Goal: Information Seeking & Learning: Find specific fact

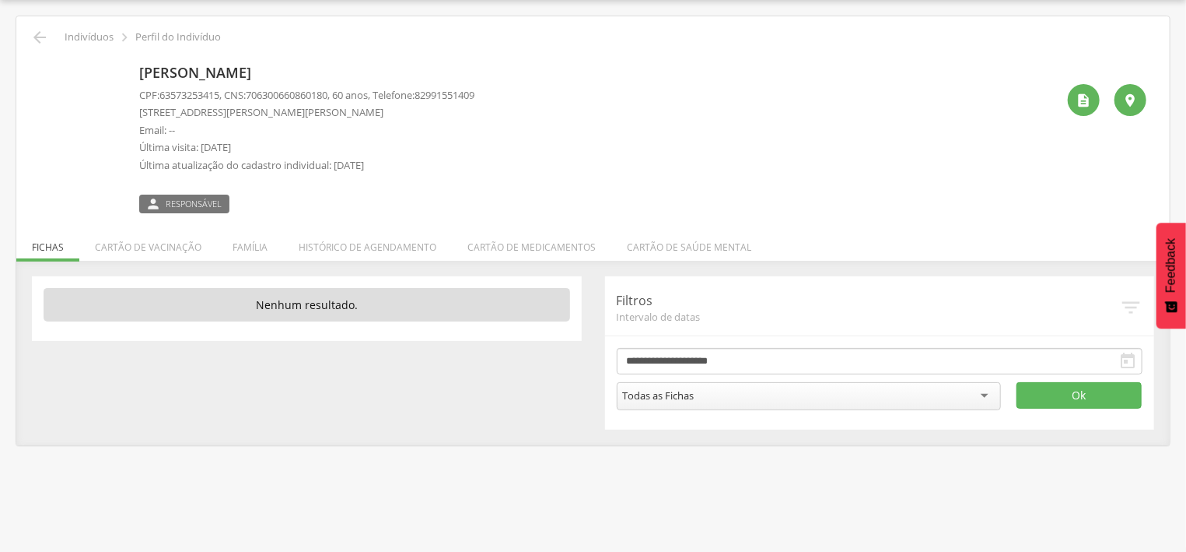
scroll to position [47, 0]
click at [43, 32] on icon "" at bounding box center [39, 37] width 19 height 19
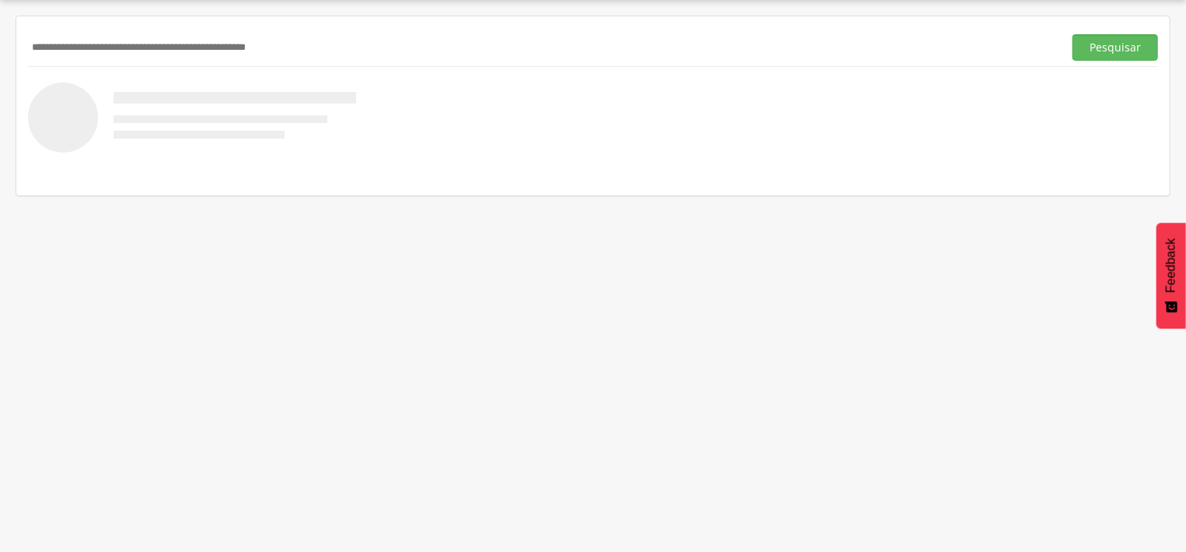
drag, startPoint x: 163, startPoint y: 40, endPoint x: 170, endPoint y: 33, distance: 10.5
click at [162, 37] on input "text" at bounding box center [542, 47] width 1029 height 26
click at [1140, 55] on button "Pesquisar" at bounding box center [1116, 47] width 86 height 26
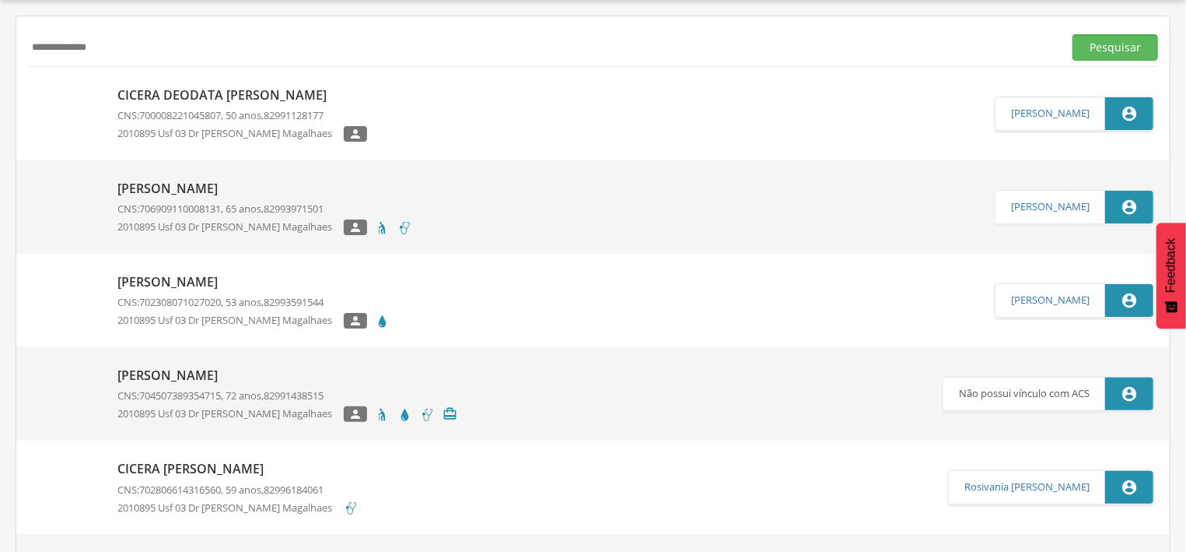
click at [259, 107] on div "Cicera Deodata Miranda dos Santos CNS: 700008221045807 , 50 anos, 82991128177 2…" at bounding box center [242, 114] width 250 height 65
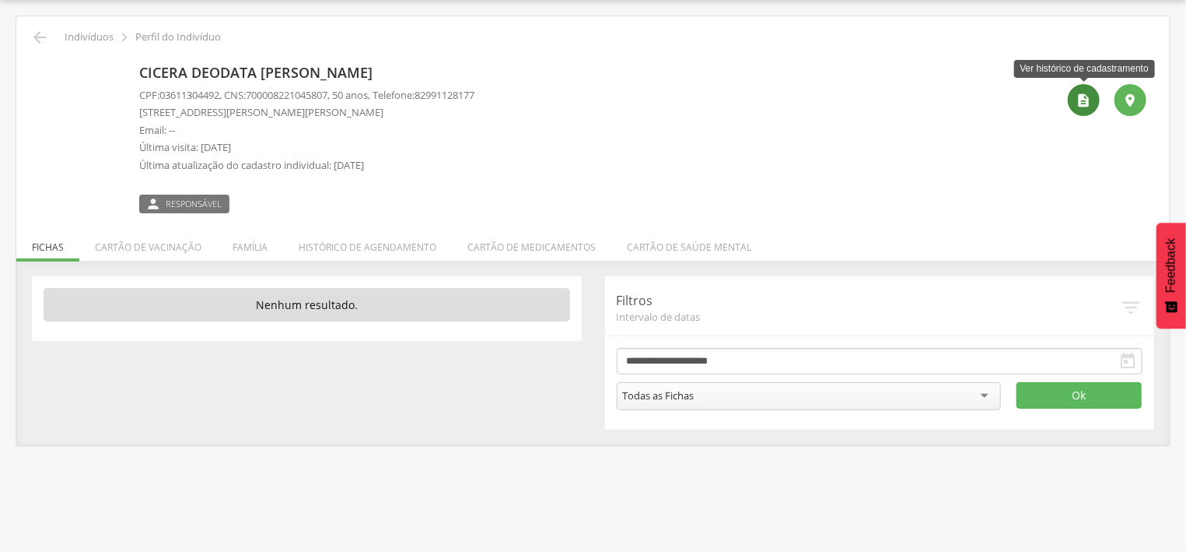
click at [1086, 94] on icon "" at bounding box center [1085, 101] width 16 height 16
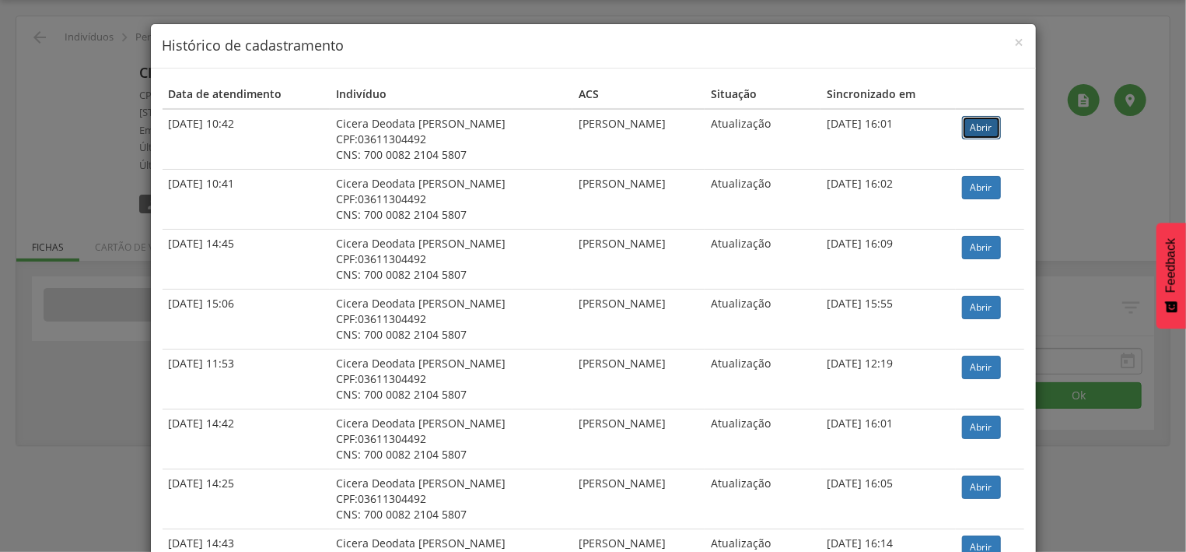
click at [974, 122] on link "Abrir" at bounding box center [981, 127] width 39 height 23
click at [1021, 40] on span "×" at bounding box center [1019, 42] width 9 height 22
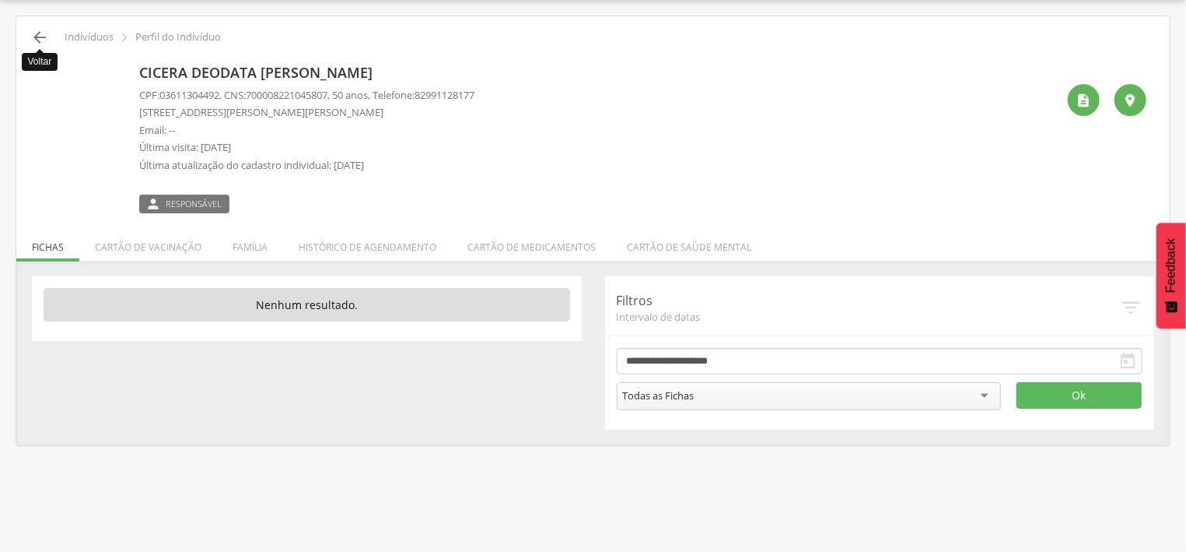
click at [44, 39] on icon "" at bounding box center [39, 37] width 19 height 19
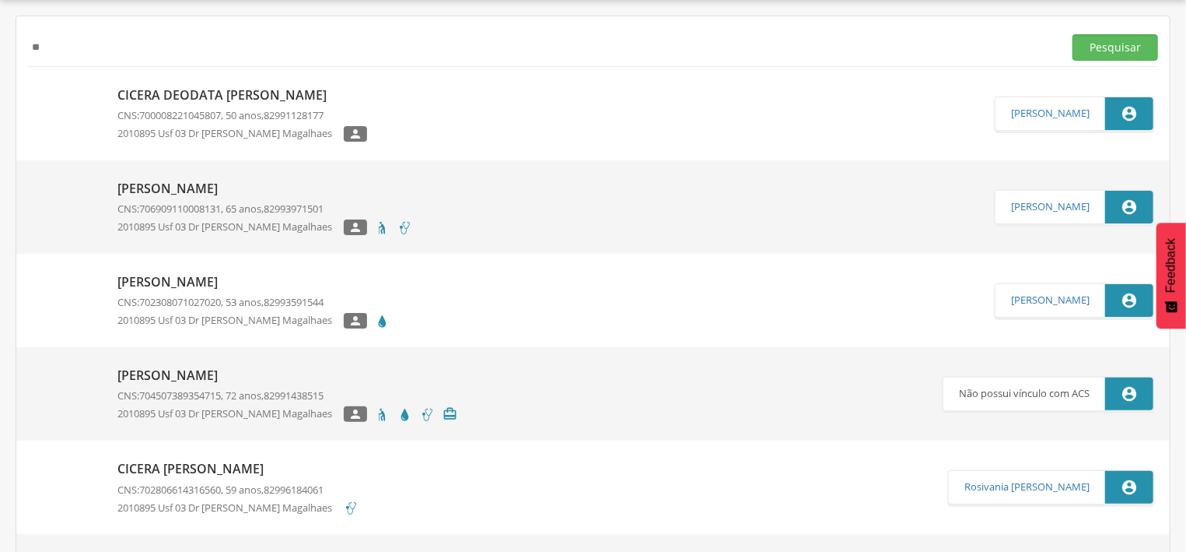
type input "*"
type input "**********"
click at [1095, 37] on button "Pesquisar" at bounding box center [1116, 47] width 86 height 26
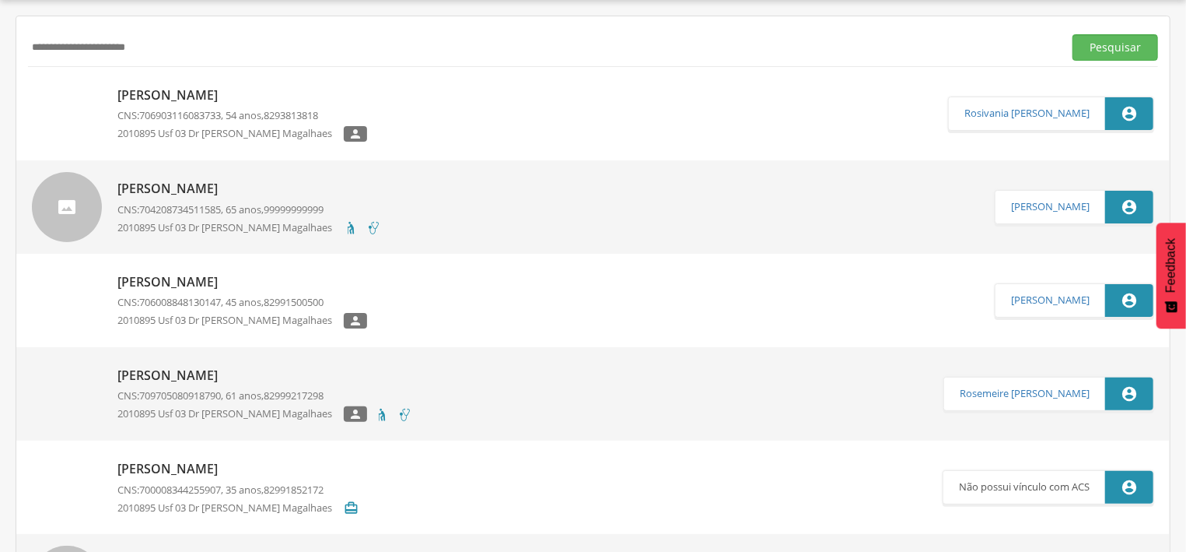
click at [262, 101] on p "[PERSON_NAME]" at bounding box center [242, 95] width 250 height 18
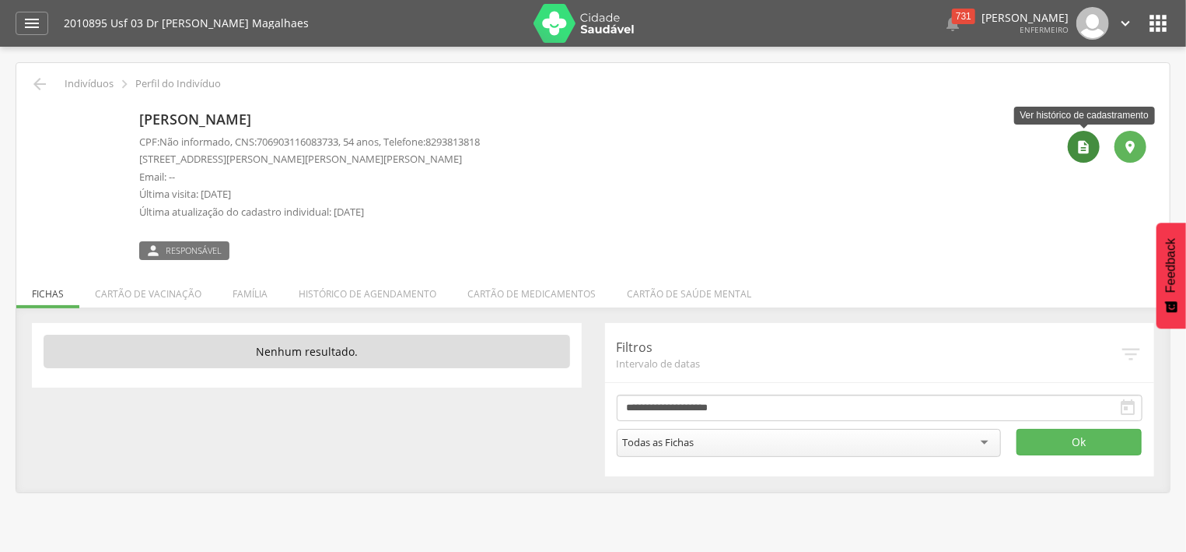
click at [1080, 150] on icon "" at bounding box center [1085, 147] width 16 height 16
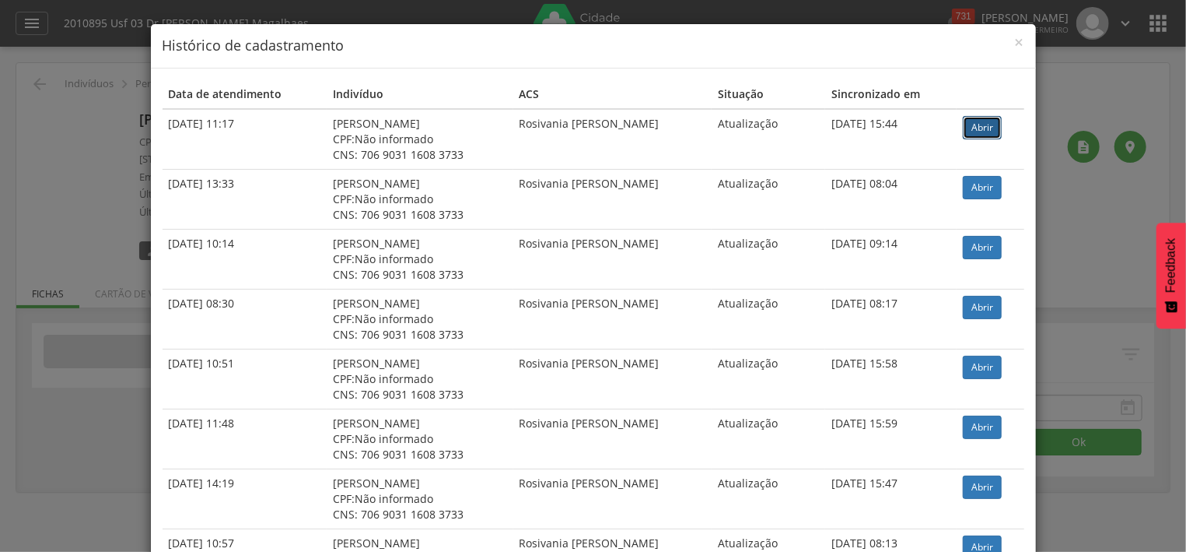
click at [990, 127] on link "Abrir" at bounding box center [982, 127] width 39 height 23
click at [1021, 45] on span "×" at bounding box center [1019, 42] width 9 height 22
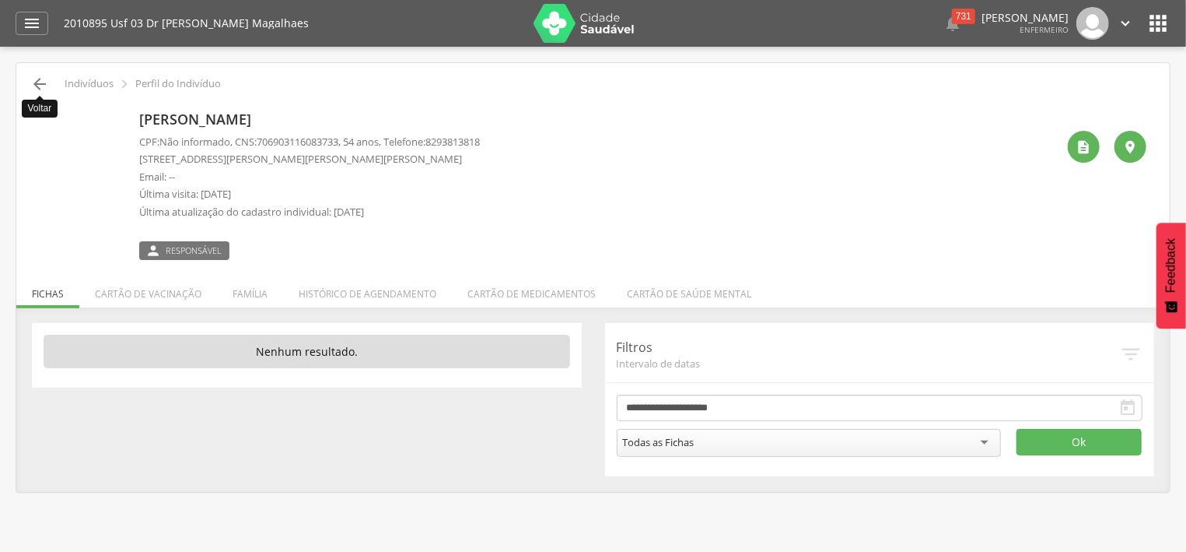
click at [42, 85] on icon "" at bounding box center [39, 84] width 19 height 19
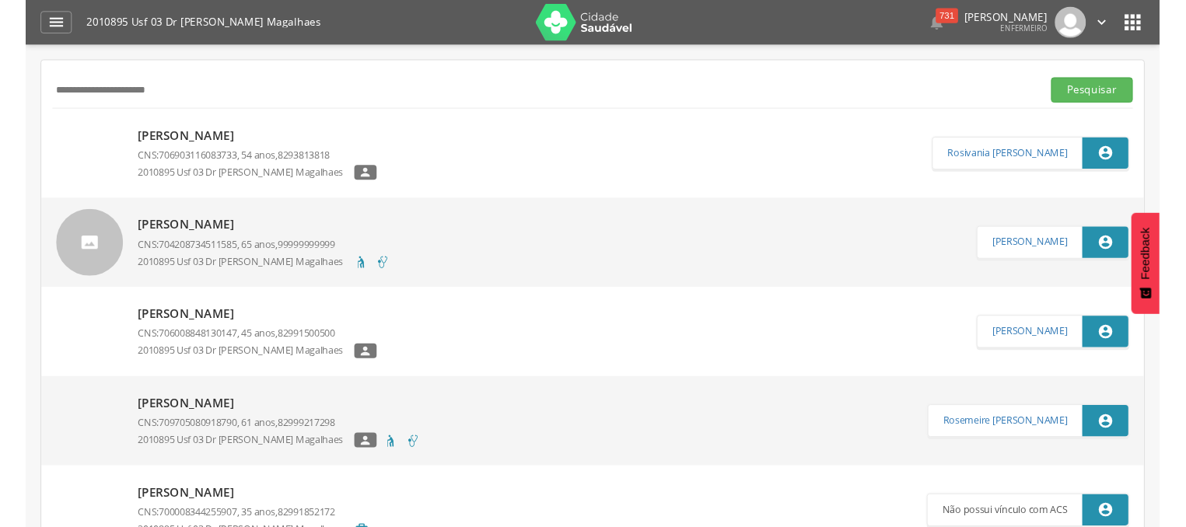
scroll to position [47, 0]
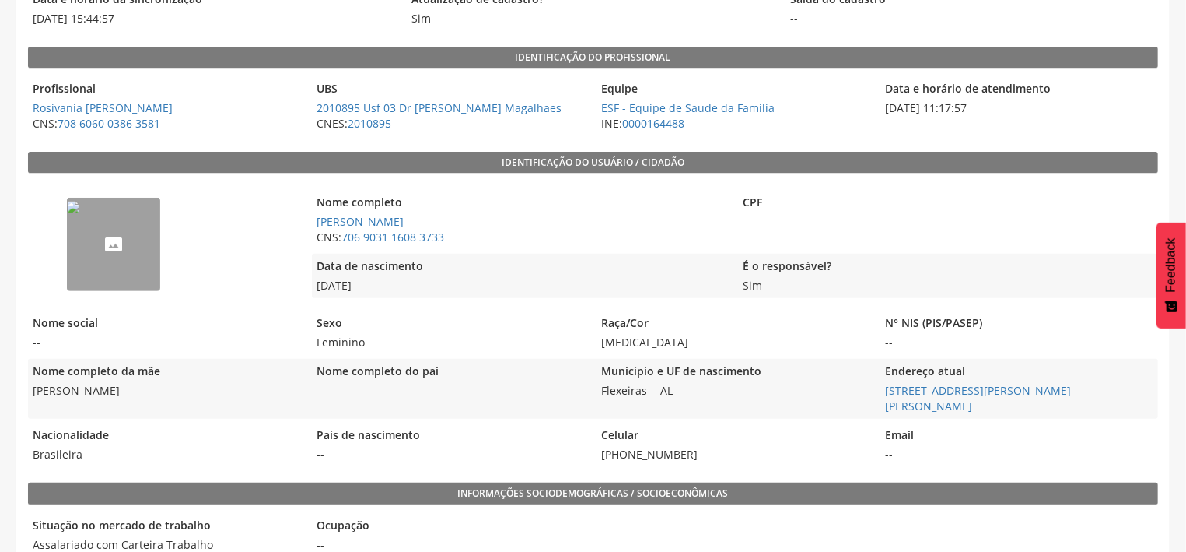
scroll to position [250, 0]
